Goal: Register for event/course

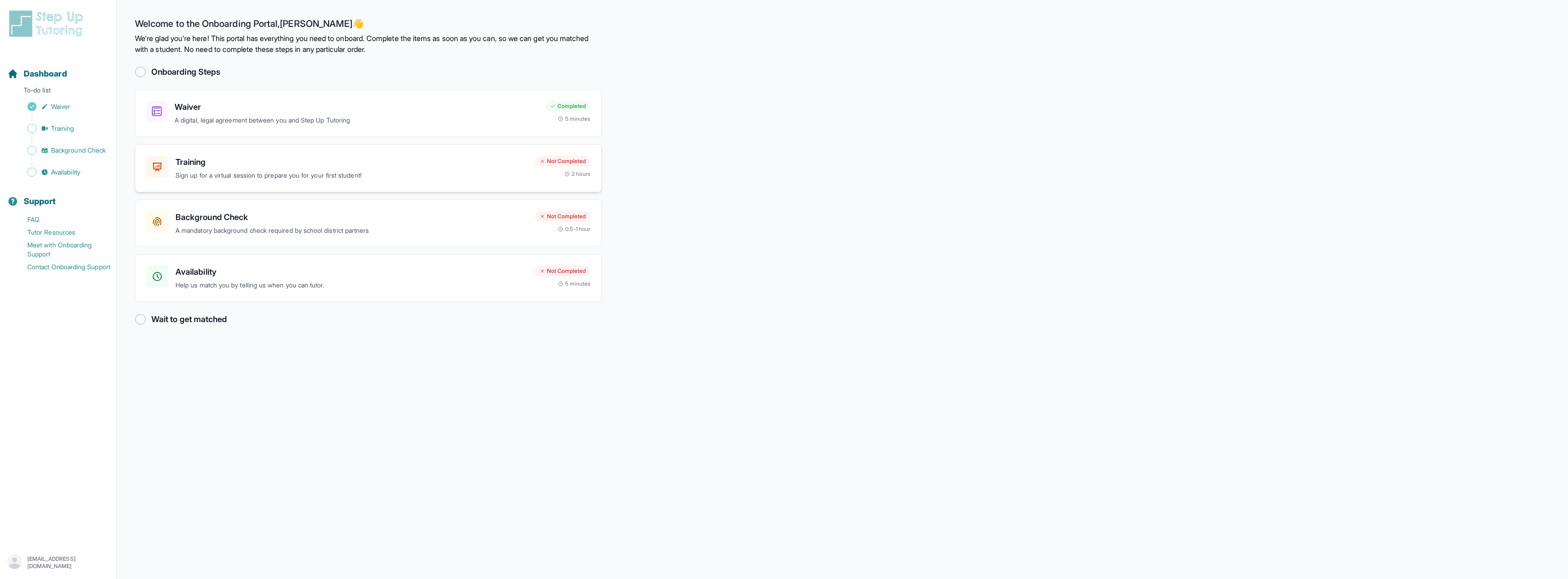
click at [362, 169] on div "Training Sign up for a virtual session to prepare you for your first student!" at bounding box center [352, 168] width 353 height 25
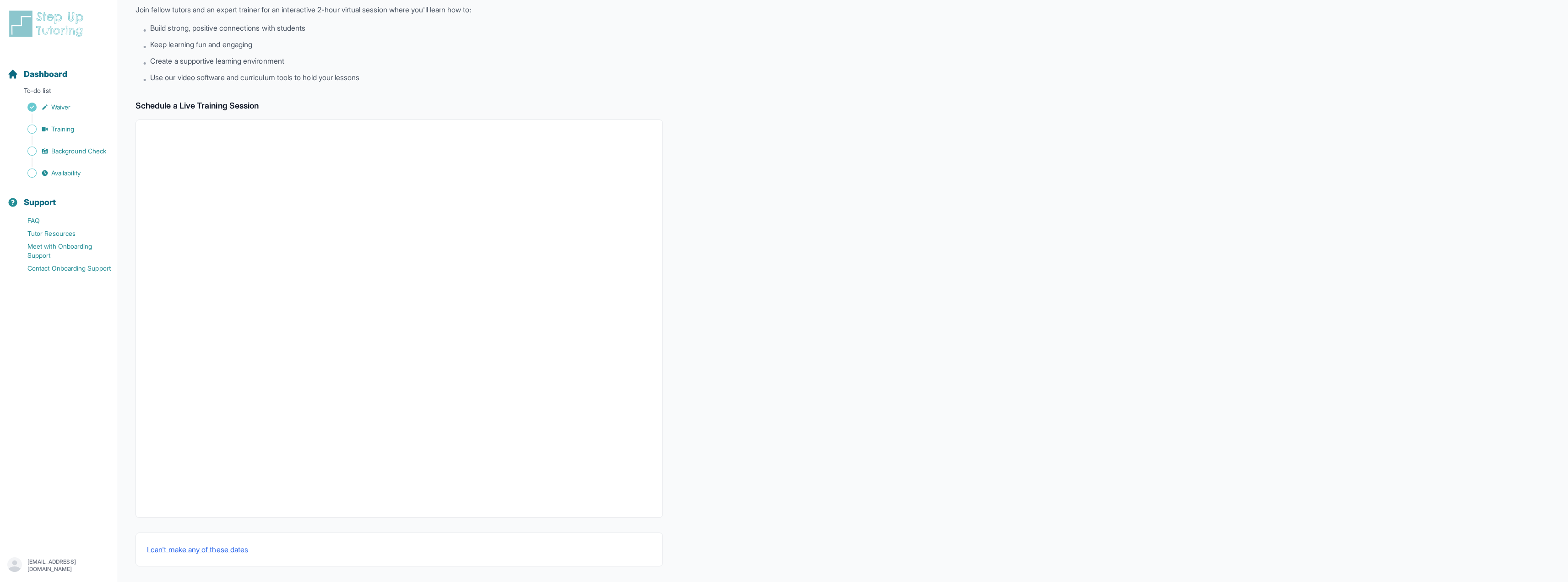
scroll to position [63, 0]
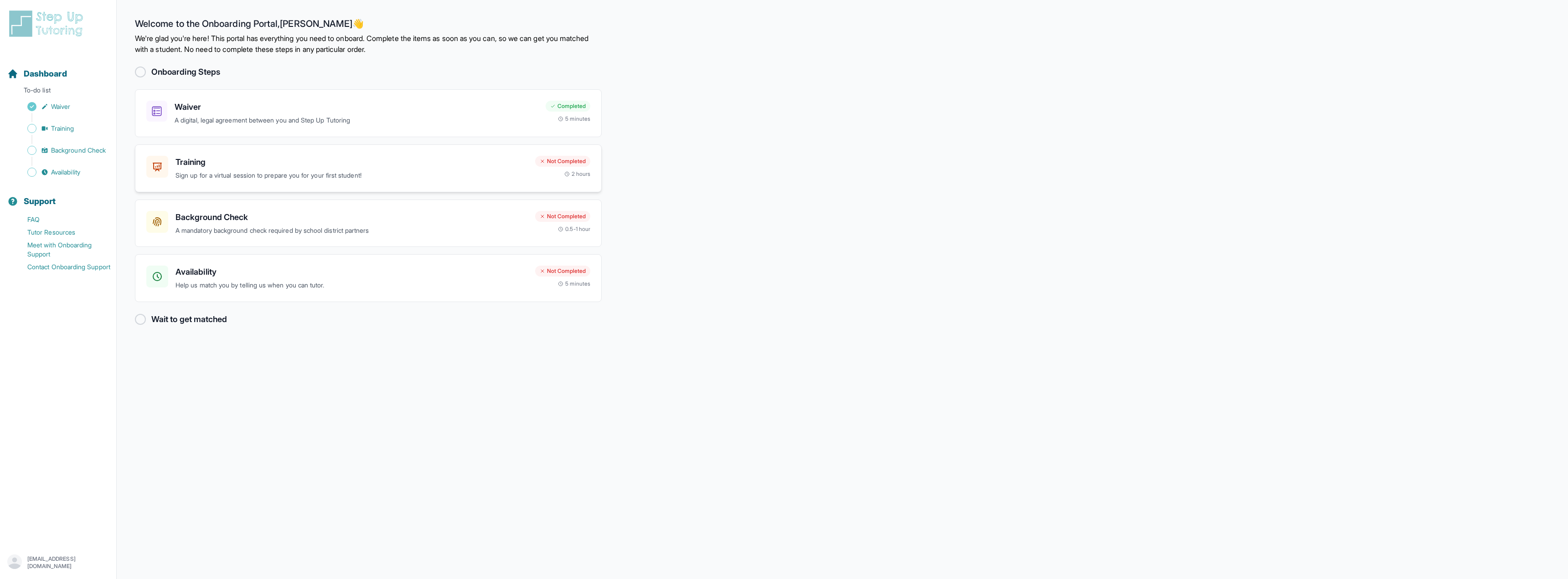
click at [482, 166] on h3 "Training" at bounding box center [352, 162] width 353 height 12
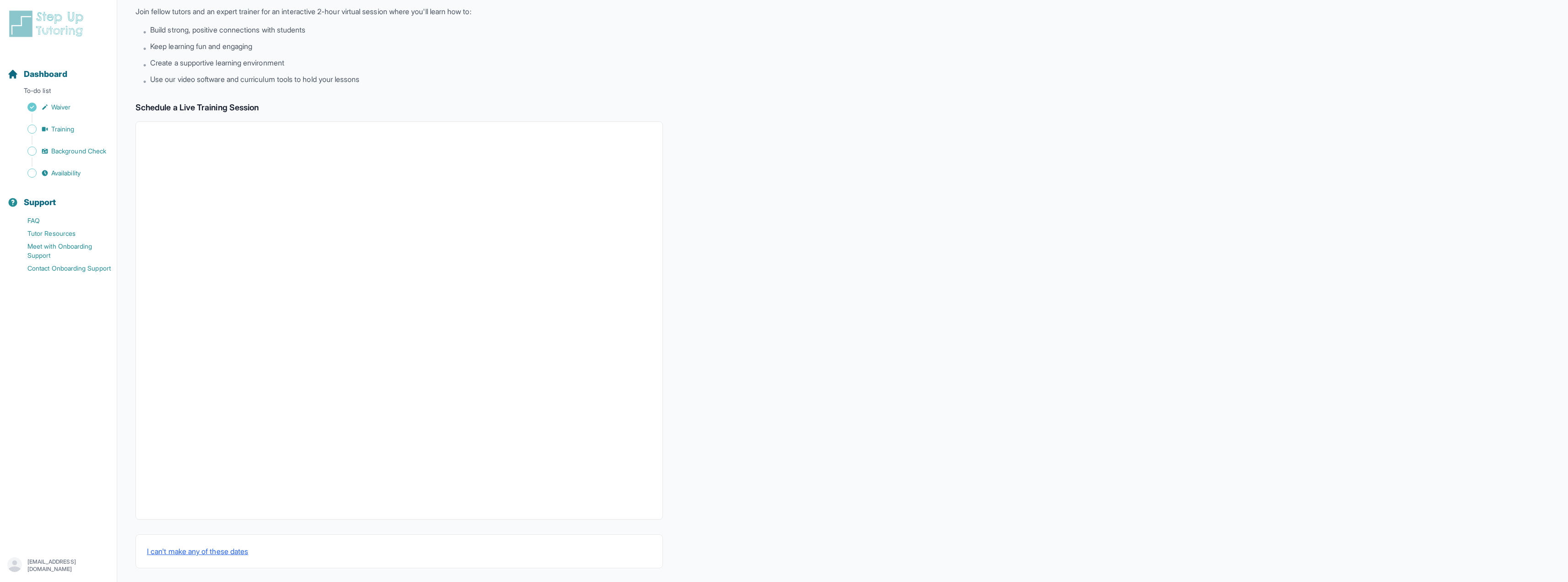
scroll to position [63, 0]
click at [62, 130] on span "Training" at bounding box center [63, 129] width 23 height 9
click at [74, 155] on span "Background Check" at bounding box center [79, 151] width 55 height 9
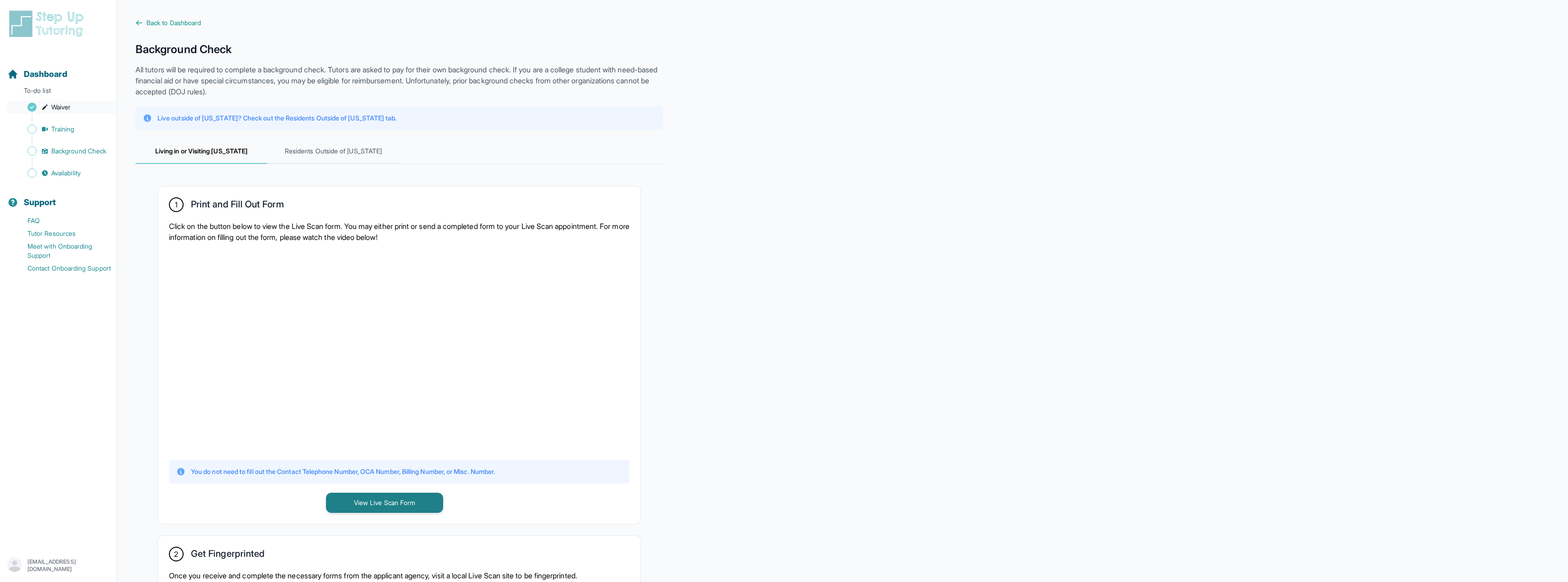
click at [70, 108] on span "Waiver" at bounding box center [61, 107] width 19 height 9
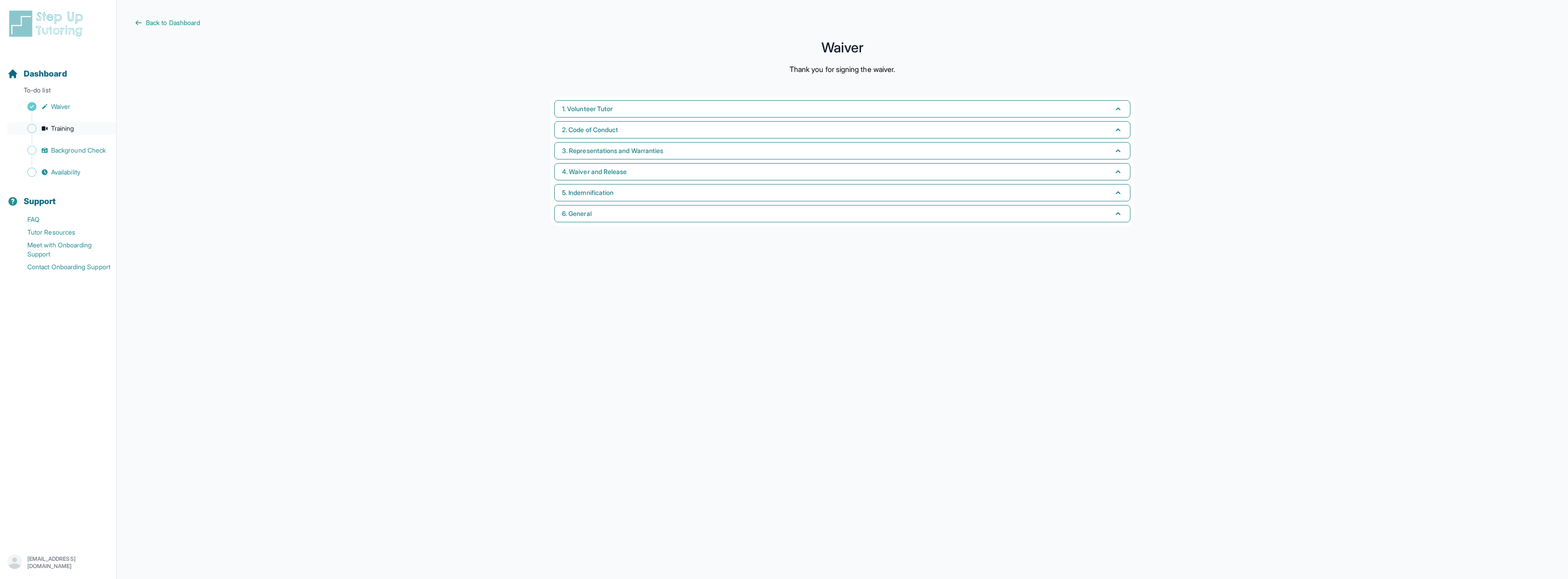
click at [77, 125] on link "Training" at bounding box center [62, 128] width 109 height 12
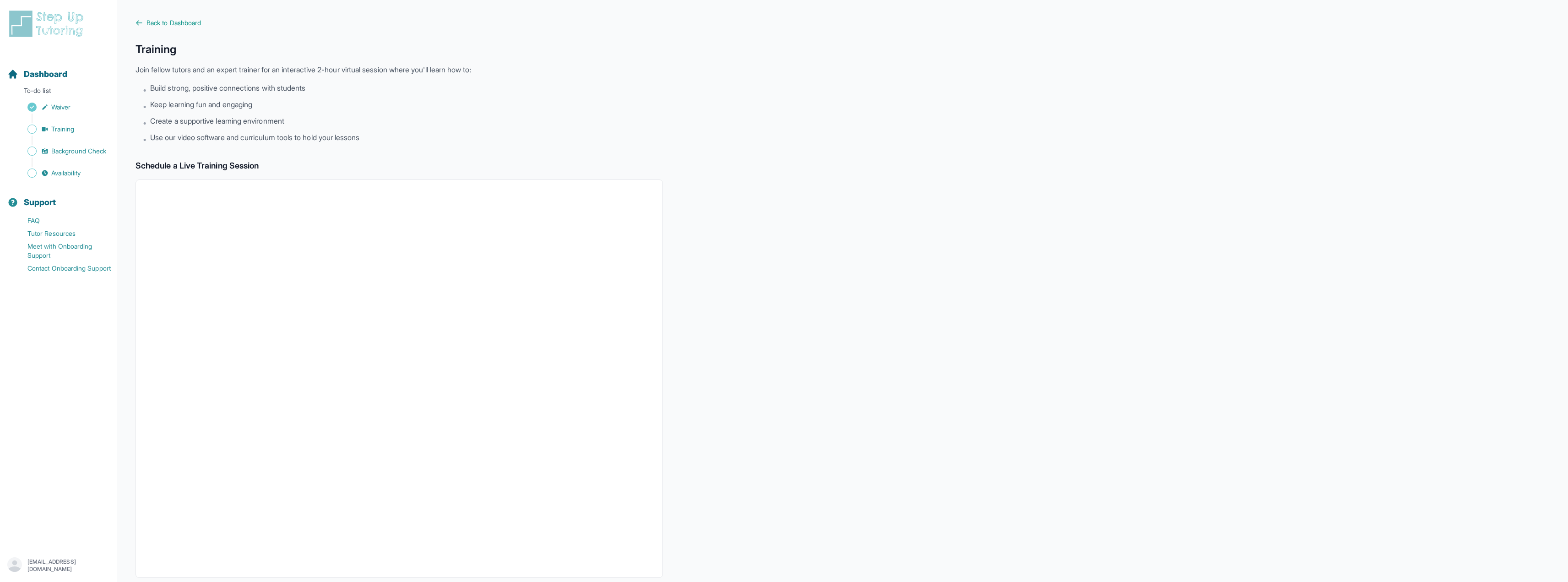
click at [164, 17] on main "Back to Dashboard Training Join fellow tutors and an expert trainer for an inte…" at bounding box center [842, 322] width 1450 height 645
click at [167, 23] on span "Back to Dashboard" at bounding box center [173, 23] width 54 height 9
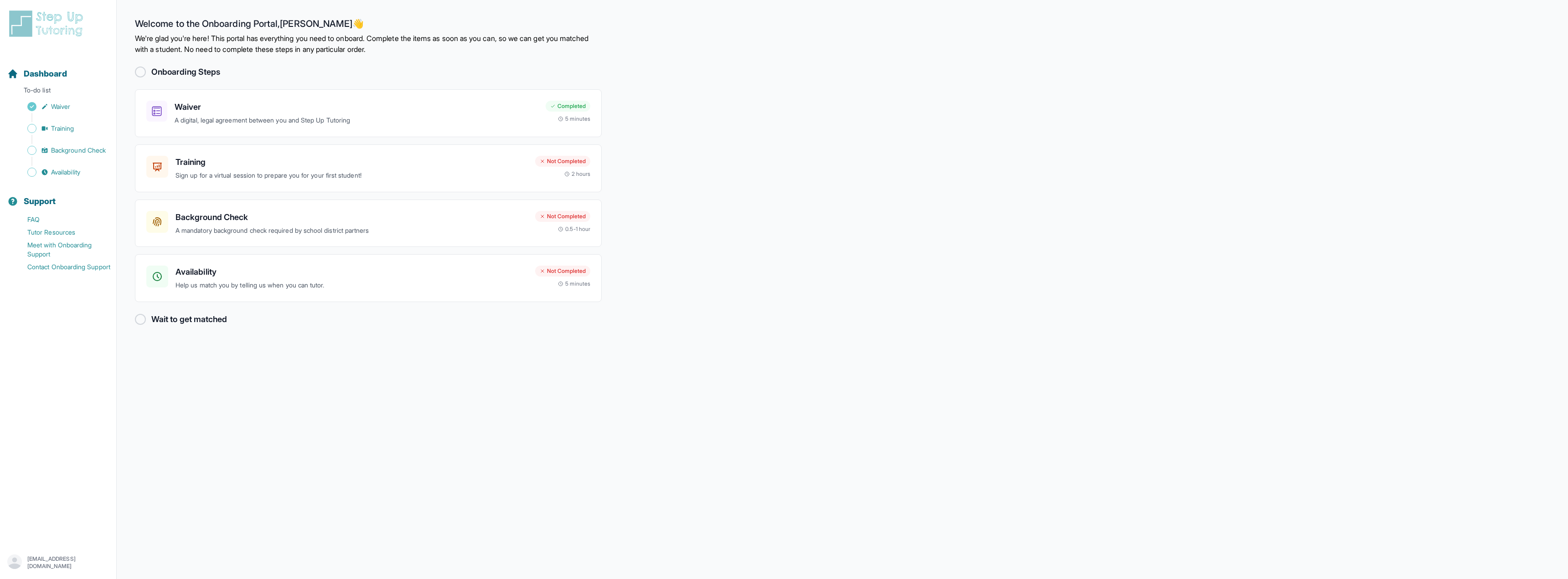
click at [145, 73] on div at bounding box center [141, 72] width 11 height 11
click at [411, 169] on div "Training Sign up for a virtual session to prepare you for your first student!" at bounding box center [352, 168] width 353 height 25
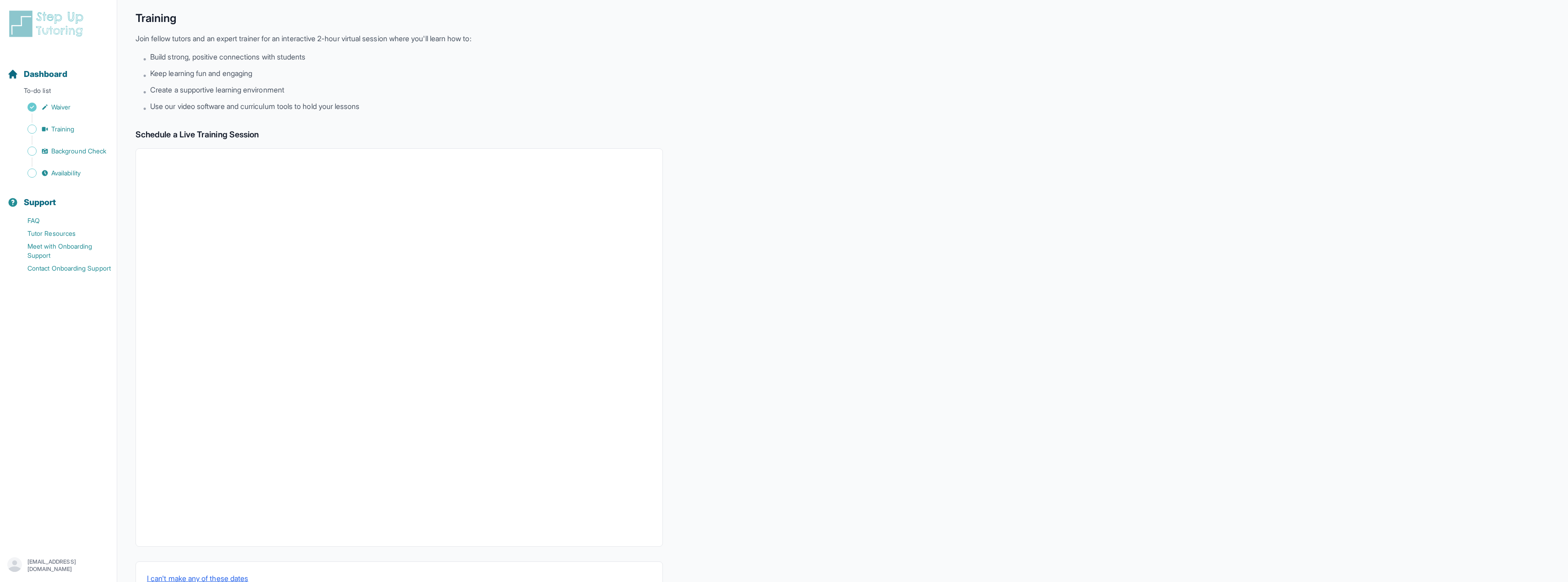
scroll to position [63, 0]
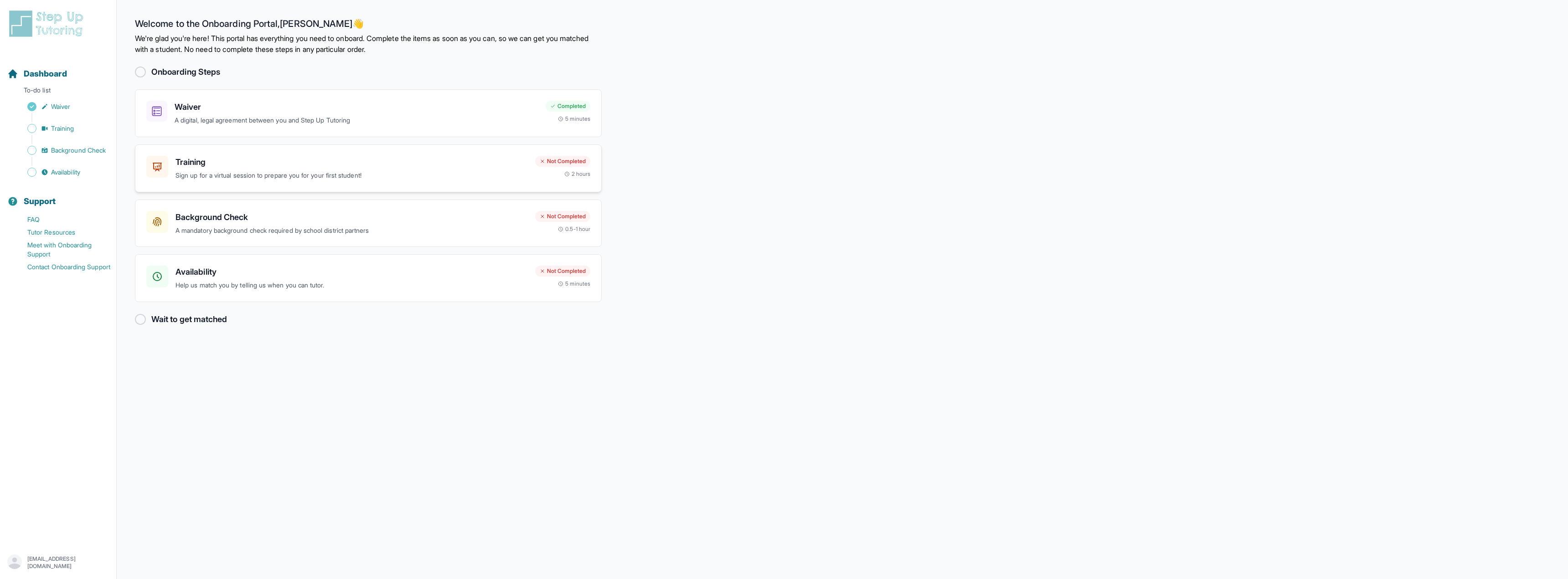
click at [290, 160] on h3 "Training" at bounding box center [352, 162] width 353 height 12
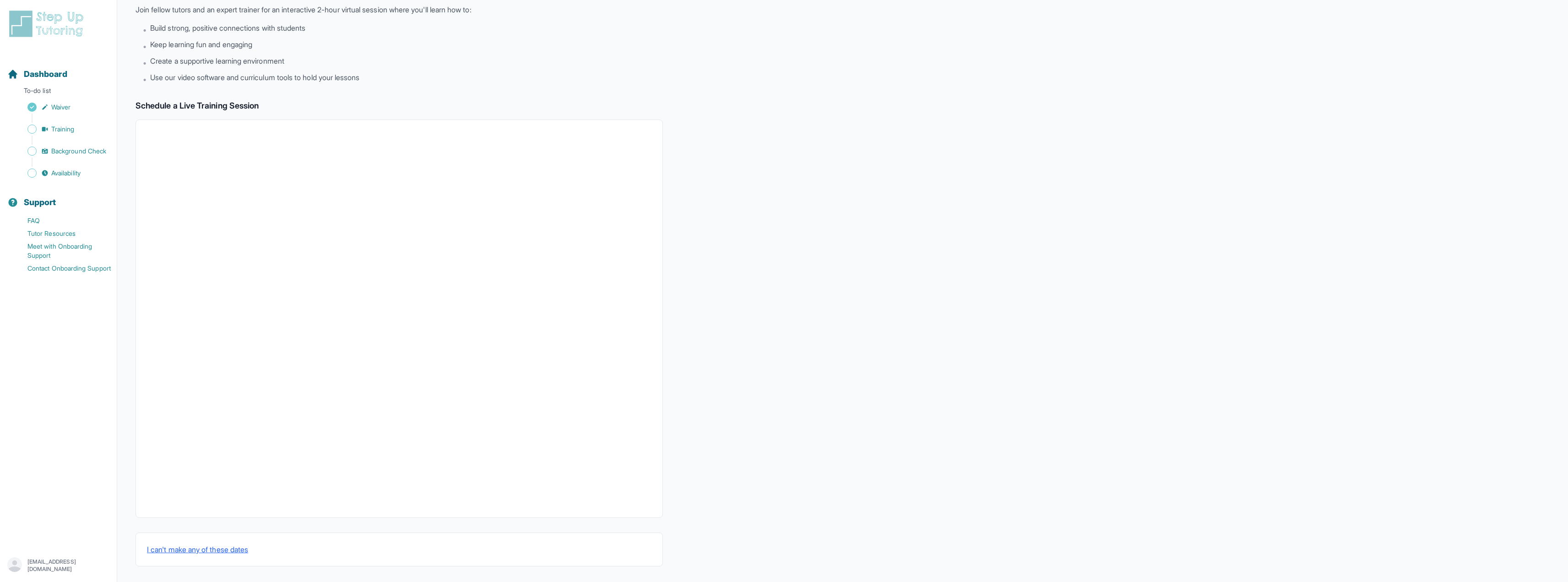
scroll to position [63, 0]
click at [718, 279] on div "Back to Dashboard Training Join fellow tutors and an expert trainer for an inte…" at bounding box center [843, 260] width 1414 height 608
click at [70, 128] on span "Training" at bounding box center [63, 129] width 23 height 9
click at [75, 146] on link "Background Check" at bounding box center [62, 151] width 109 height 13
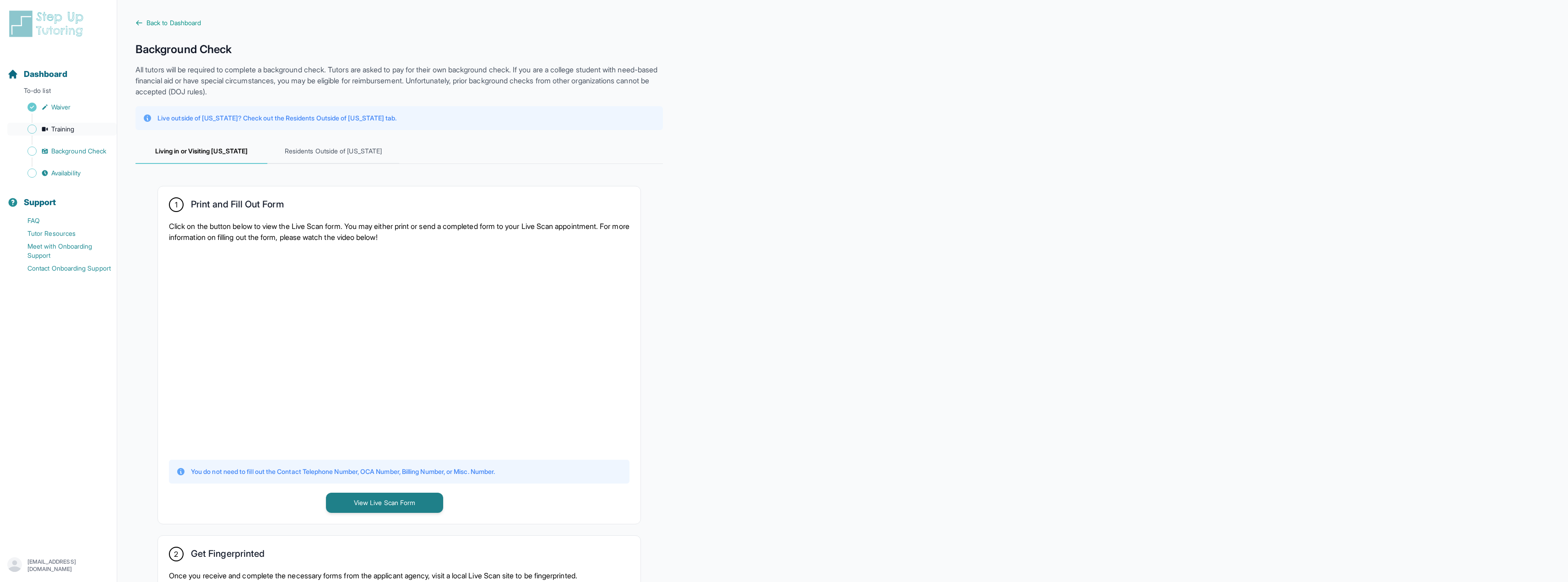
click at [70, 128] on span "Training" at bounding box center [63, 129] width 23 height 9
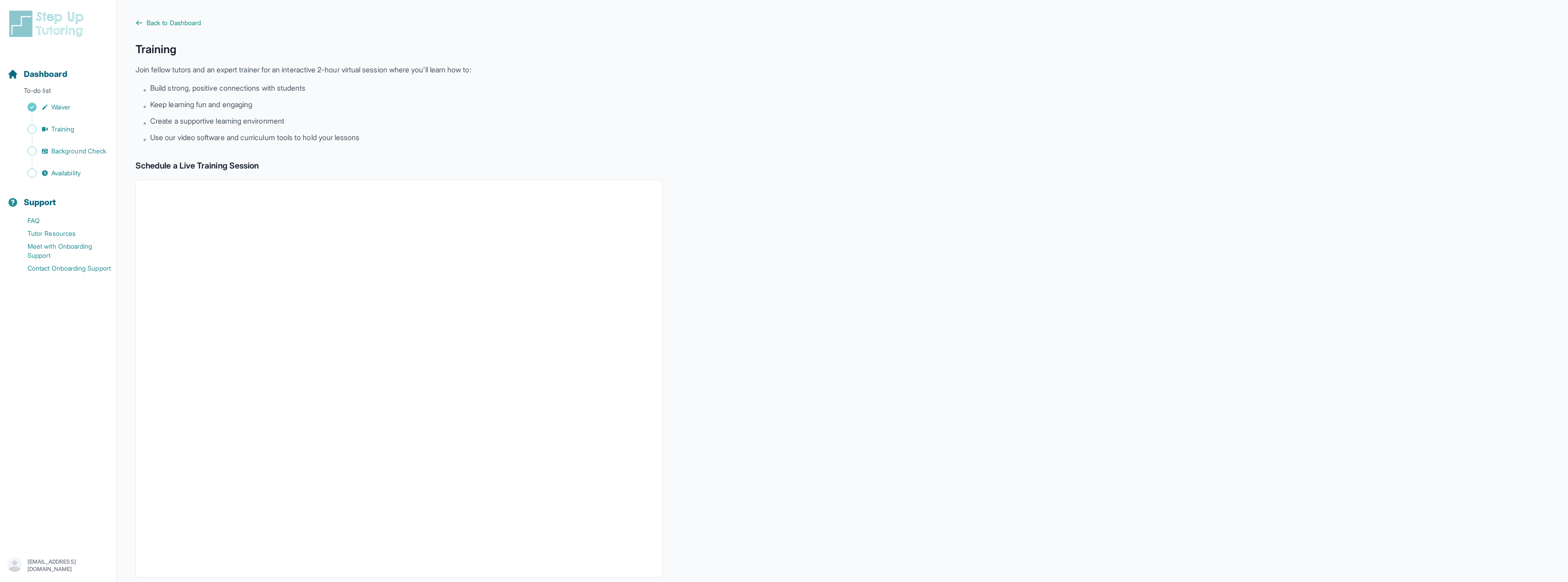
click at [25, 27] on img at bounding box center [48, 24] width 81 height 29
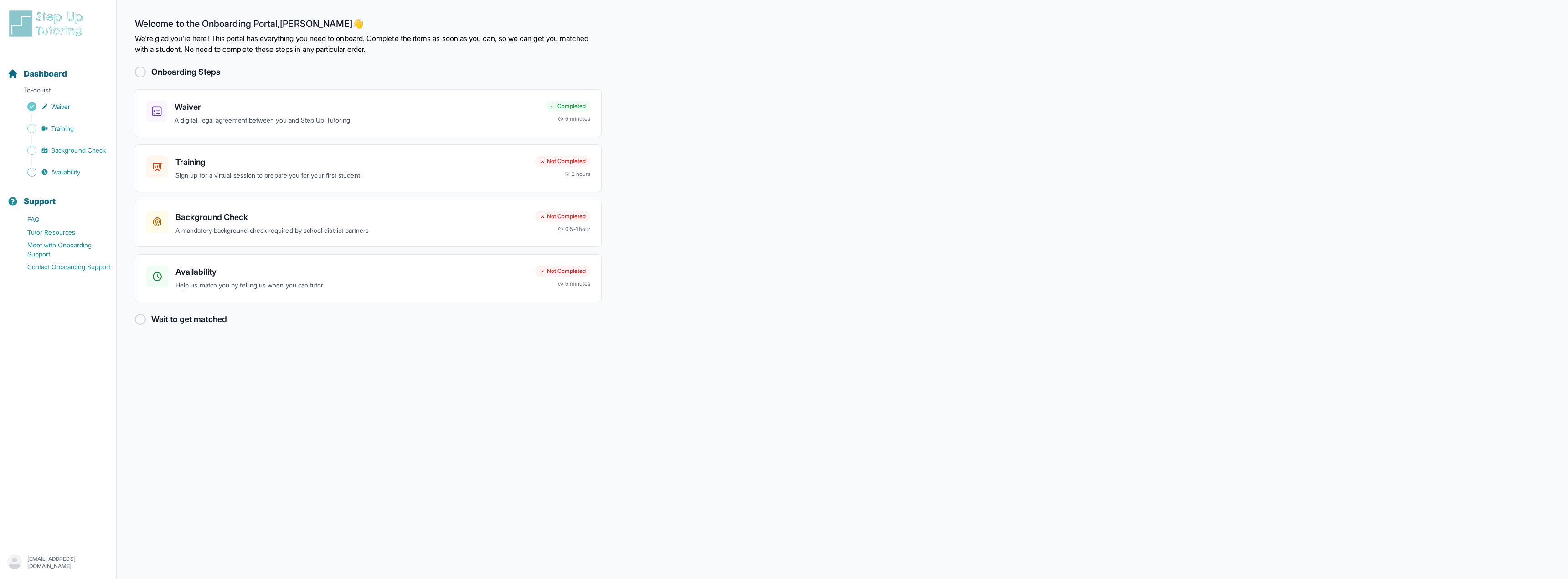
click at [21, 25] on img at bounding box center [48, 24] width 81 height 29
click at [19, 24] on img at bounding box center [48, 24] width 81 height 29
click at [286, 110] on h3 "Waiver" at bounding box center [356, 107] width 364 height 12
click at [394, 329] on main "Welcome to the Onboarding Portal, Matthew 👋 We're glad you're here! This portal…" at bounding box center [842, 290] width 1451 height 579
click at [339, 177] on p "Sign up for a virtual session to prepare you for your first student!" at bounding box center [352, 176] width 353 height 11
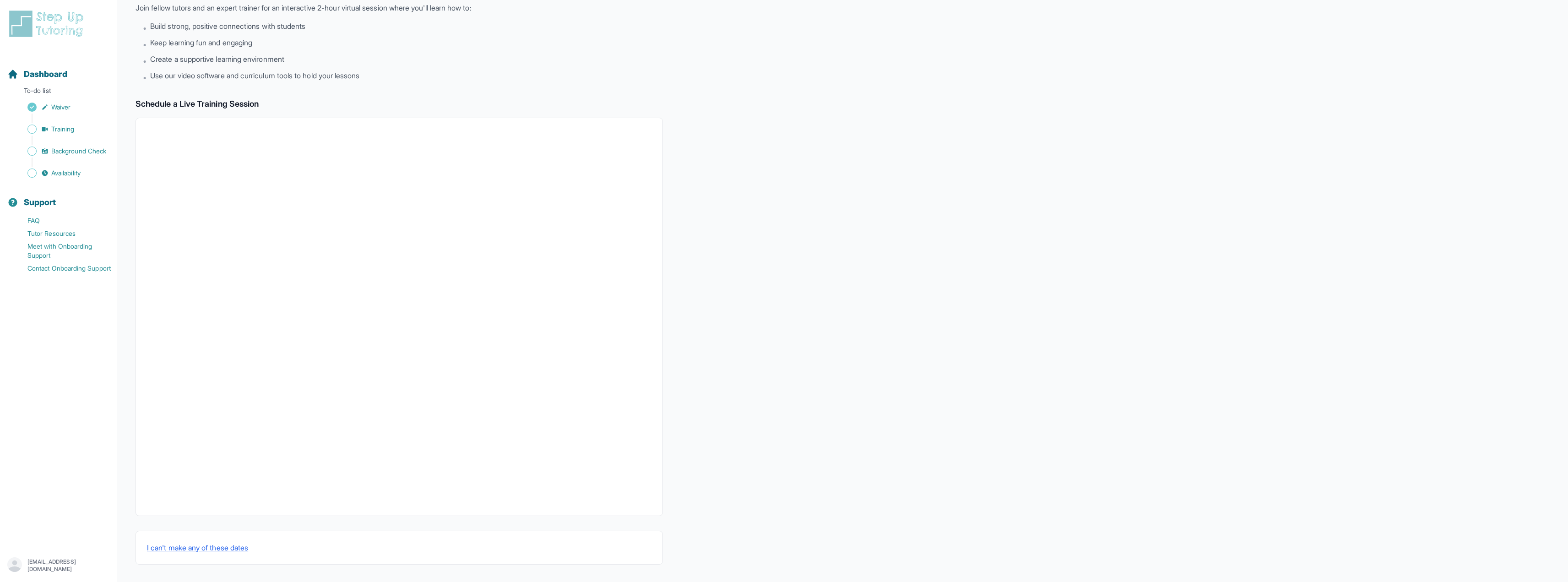
scroll to position [63, 0]
click at [78, 131] on link "Training" at bounding box center [62, 129] width 109 height 13
click at [88, 155] on span "Background Check" at bounding box center [79, 151] width 55 height 9
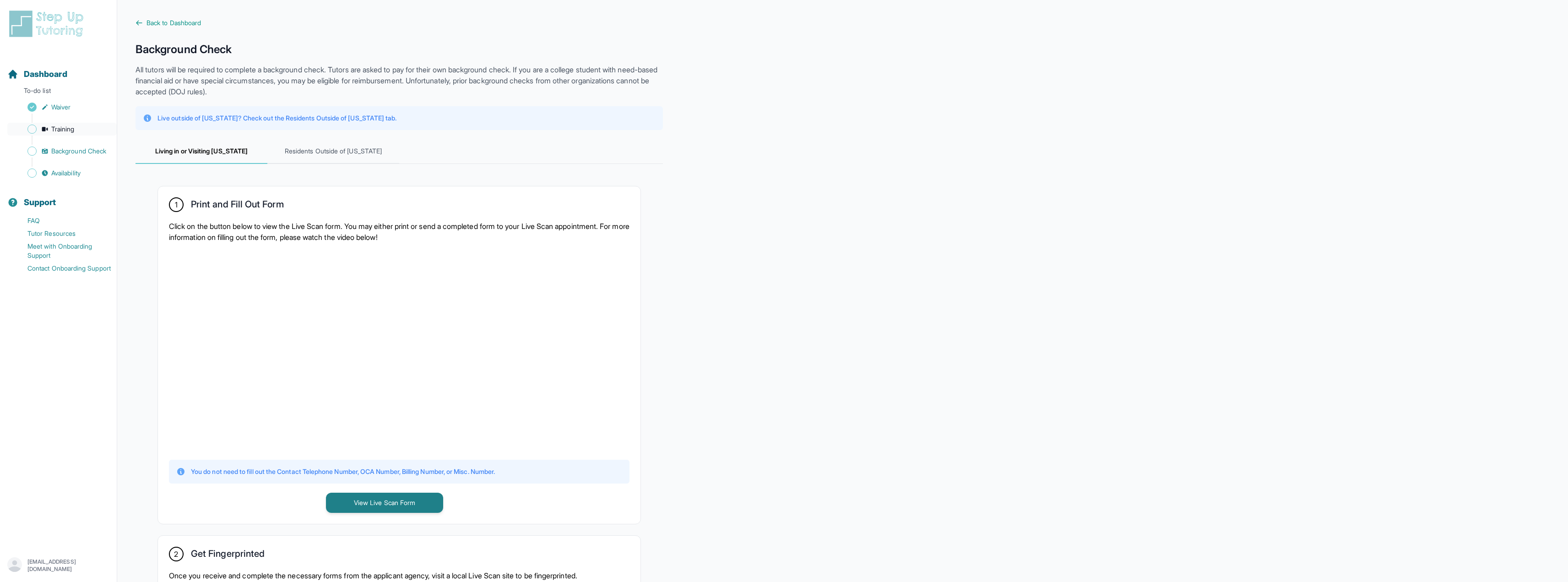
click at [71, 131] on span "Training" at bounding box center [63, 129] width 23 height 9
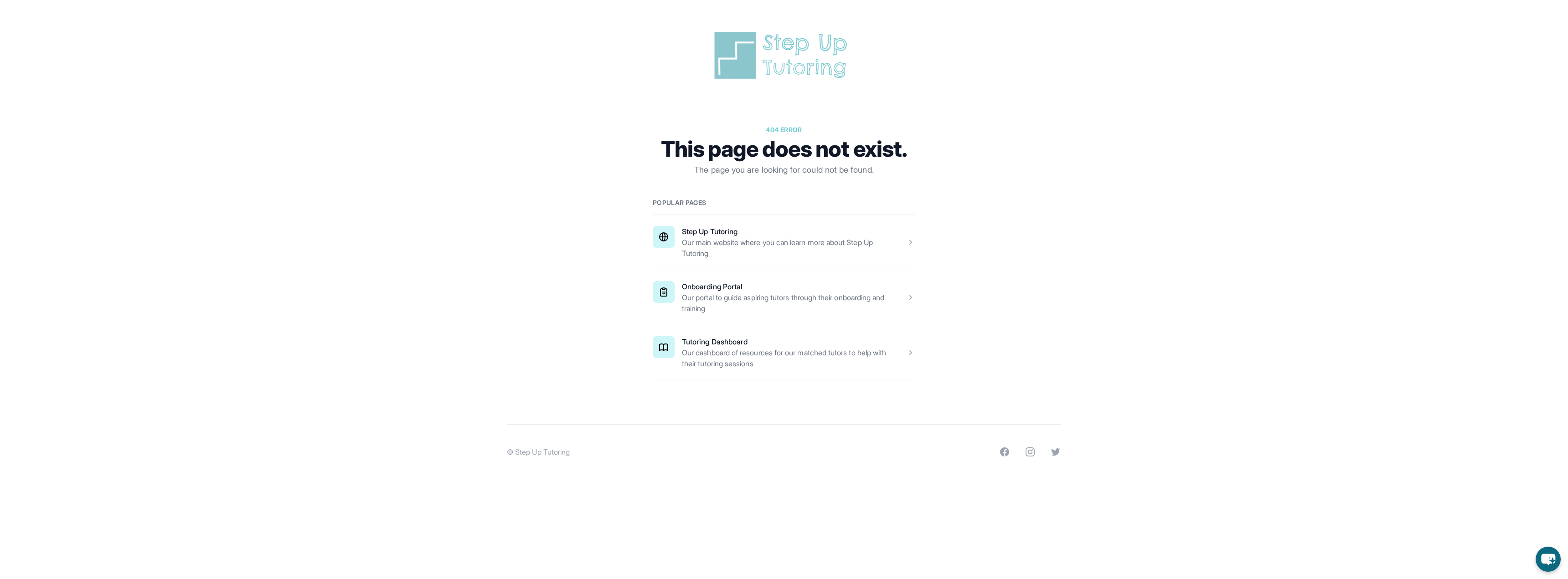
click at [792, 238] on span at bounding box center [784, 242] width 262 height 55
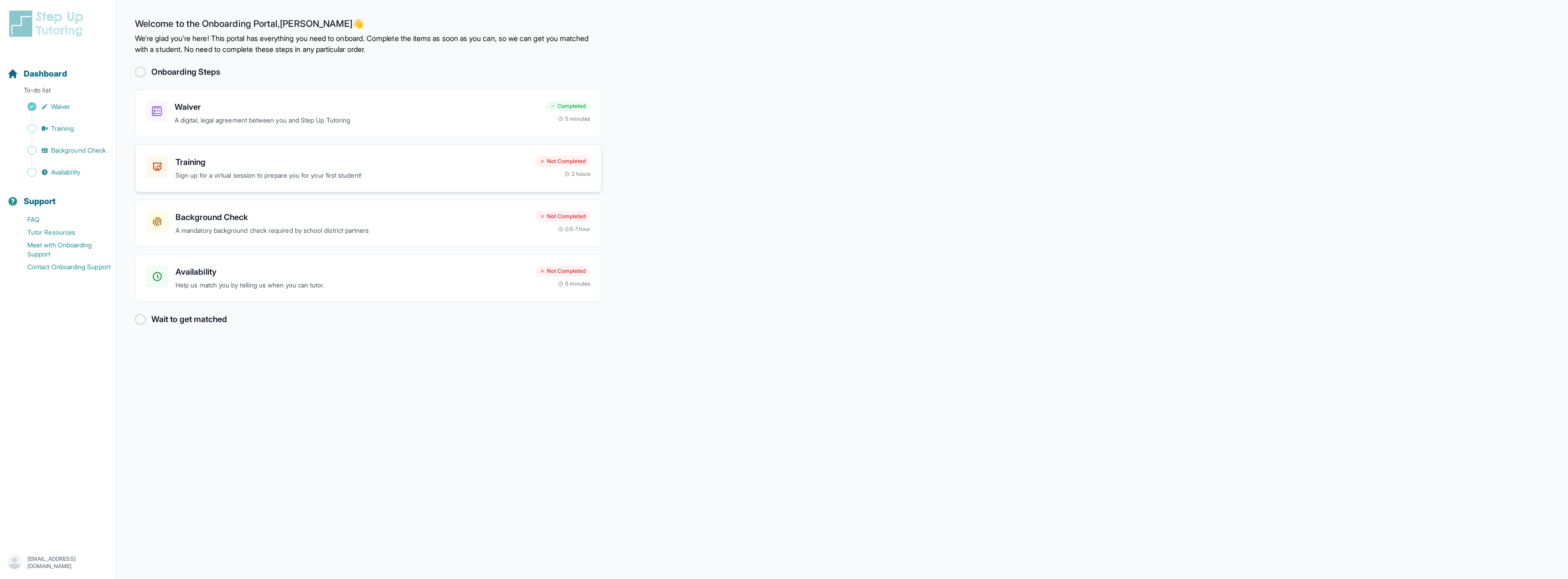
click at [335, 160] on h3 "Training" at bounding box center [352, 162] width 353 height 12
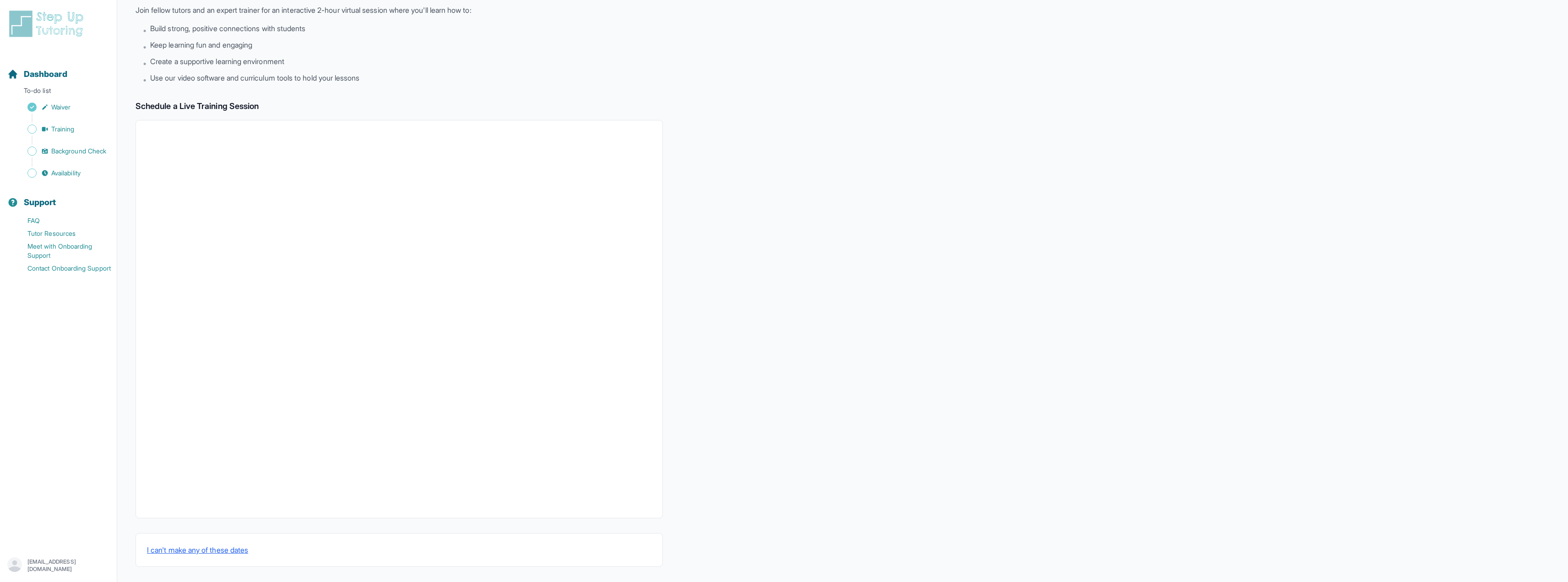
scroll to position [63, 0]
click at [427, 514] on div at bounding box center [399, 316] width 527 height 398
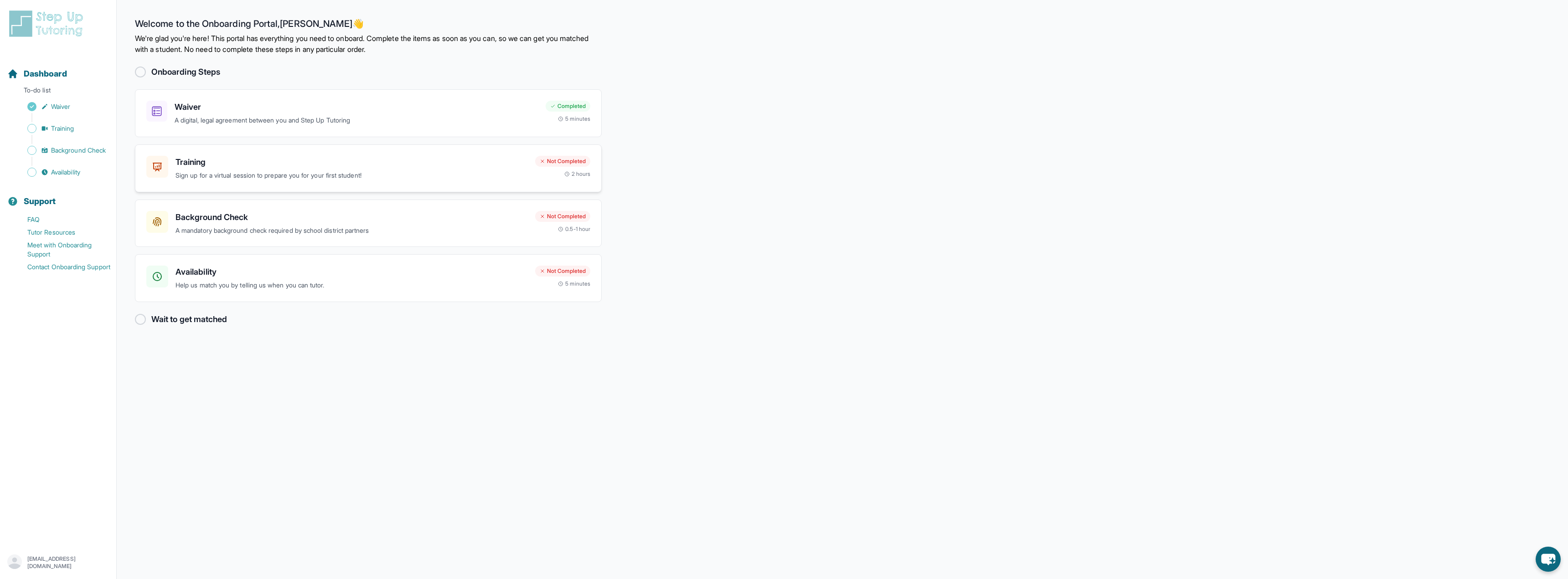
click at [532, 152] on div "Training Sign up for a virtual session to prepare you for your first student! N…" at bounding box center [368, 168] width 467 height 48
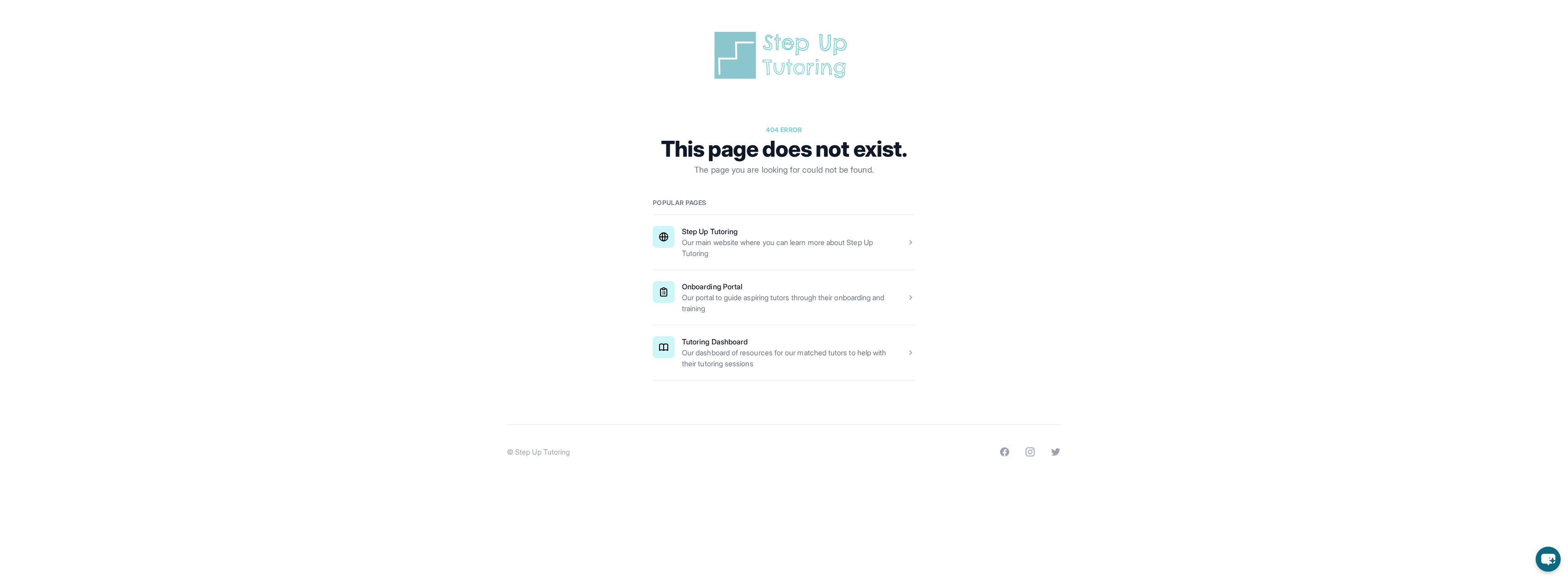
click at [845, 367] on span at bounding box center [784, 352] width 262 height 55
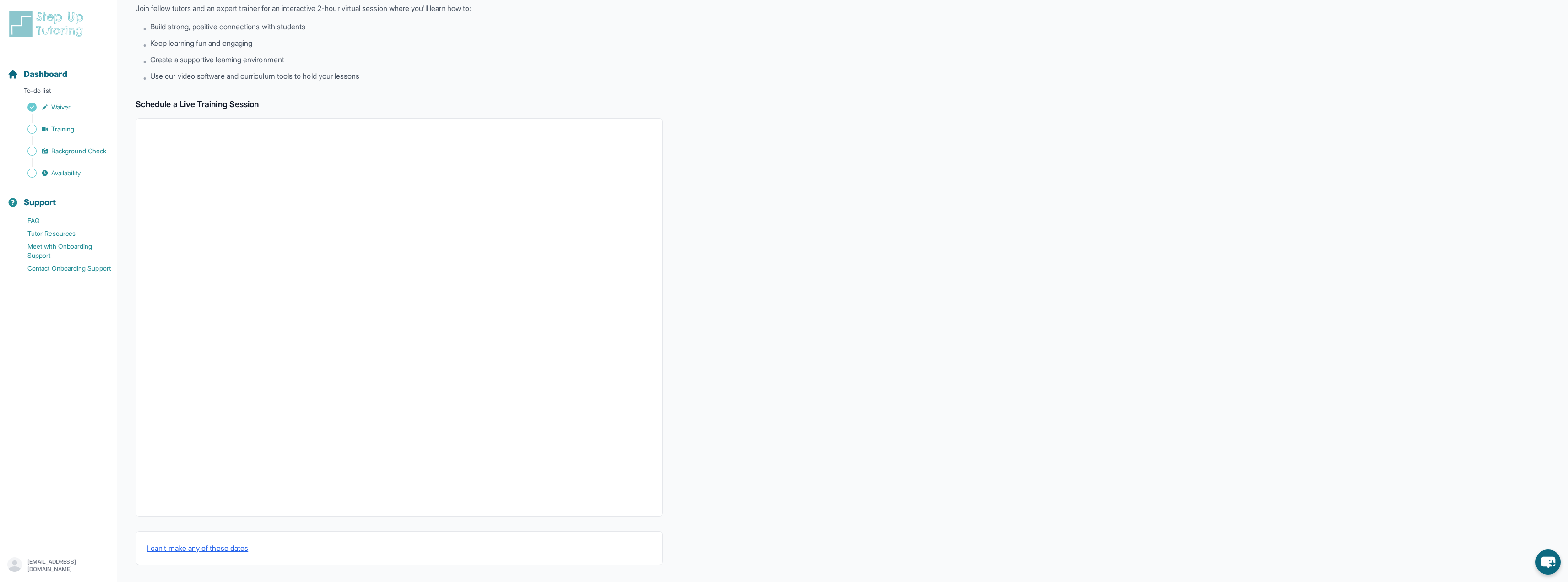
scroll to position [63, 0]
click at [221, 549] on button "I can't make any of these dates" at bounding box center [198, 547] width 101 height 11
